Goal: Task Accomplishment & Management: Complete application form

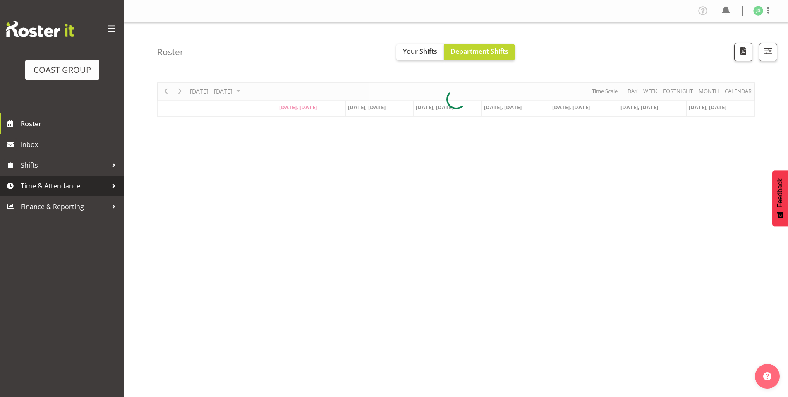
click at [44, 182] on span "Time & Attendance" at bounding box center [64, 186] width 87 height 12
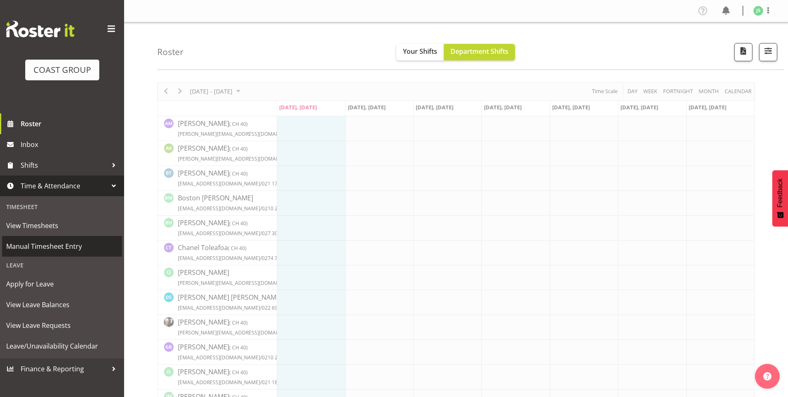
click at [38, 244] on span "Manual Timesheet Entry" at bounding box center [62, 246] width 112 height 12
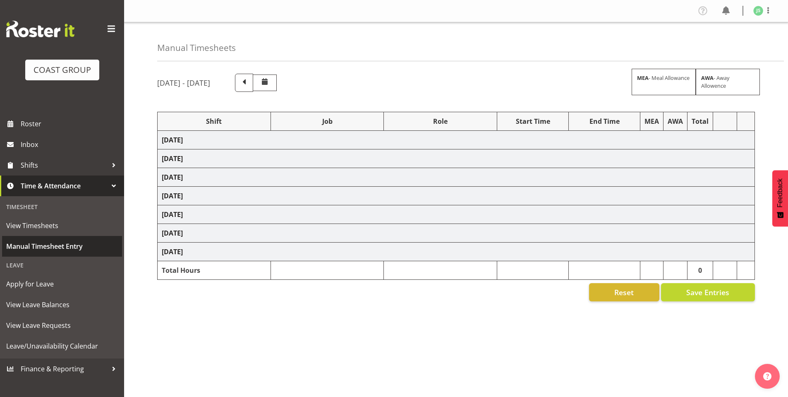
select select "6781"
select select "610"
select select "6781"
select select "610"
select select "6781"
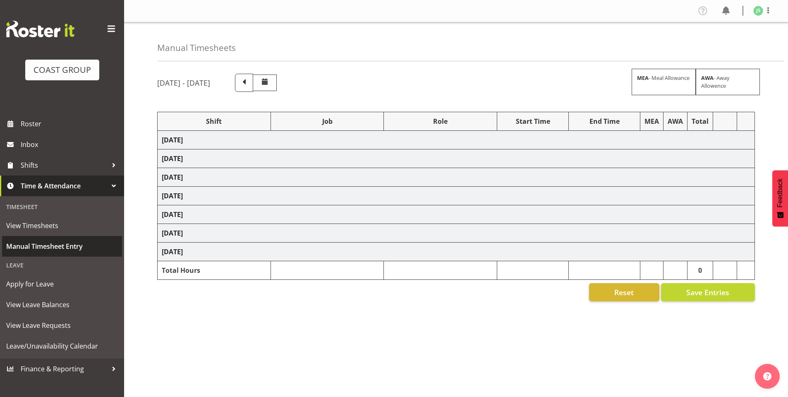
select select "610"
select select "6781"
select select "610"
select select "6781"
select select "610"
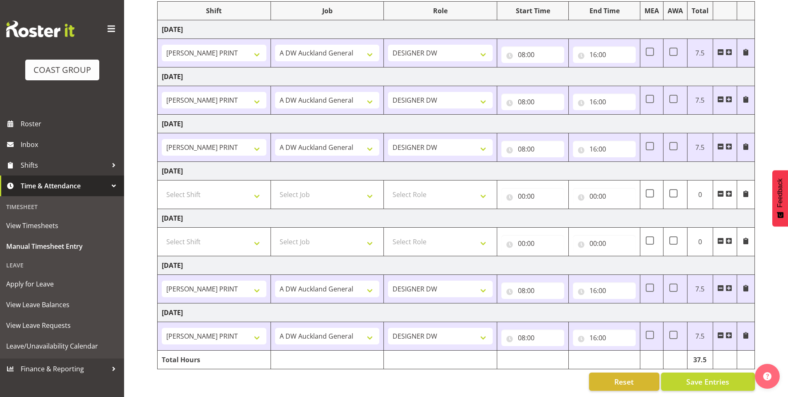
scroll to position [117, 0]
